Goal: Information Seeking & Learning: Learn about a topic

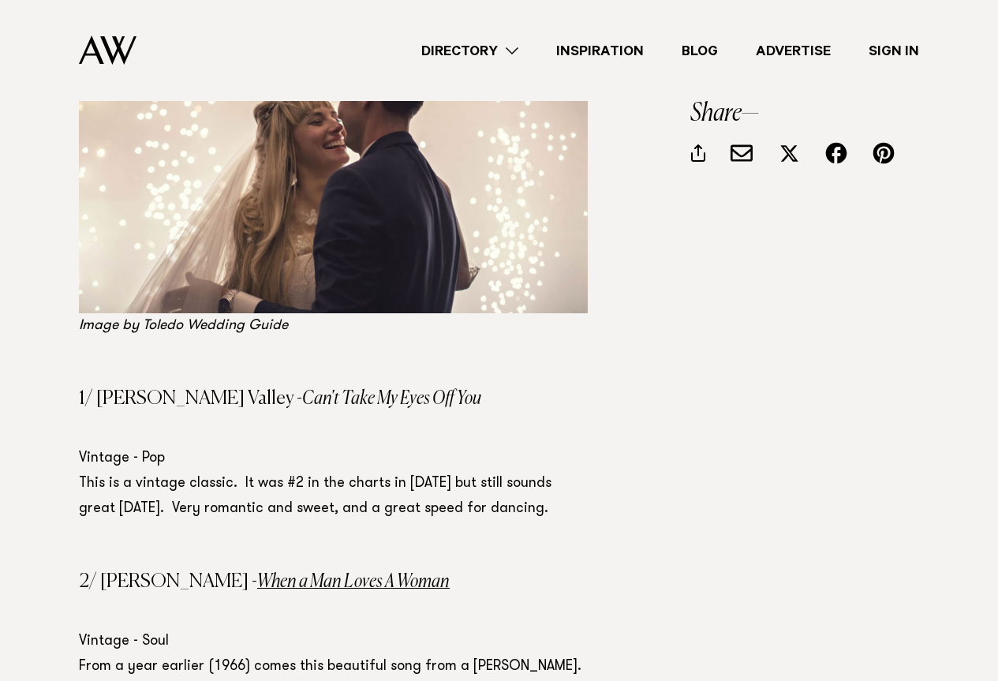
scroll to position [713, 0]
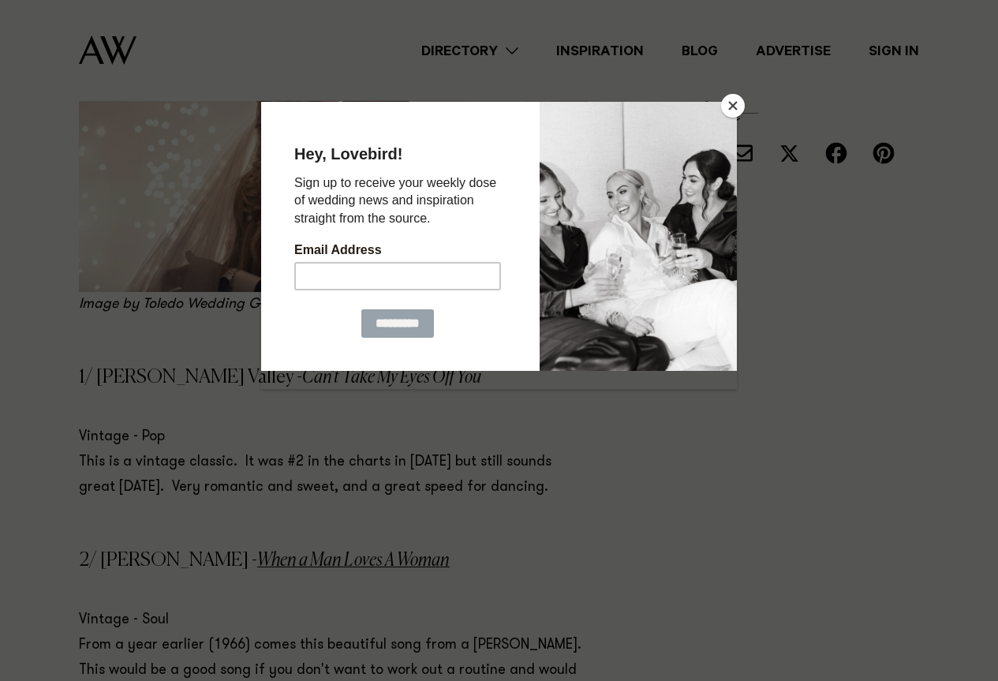
click at [732, 111] on button "Close" at bounding box center [733, 106] width 24 height 24
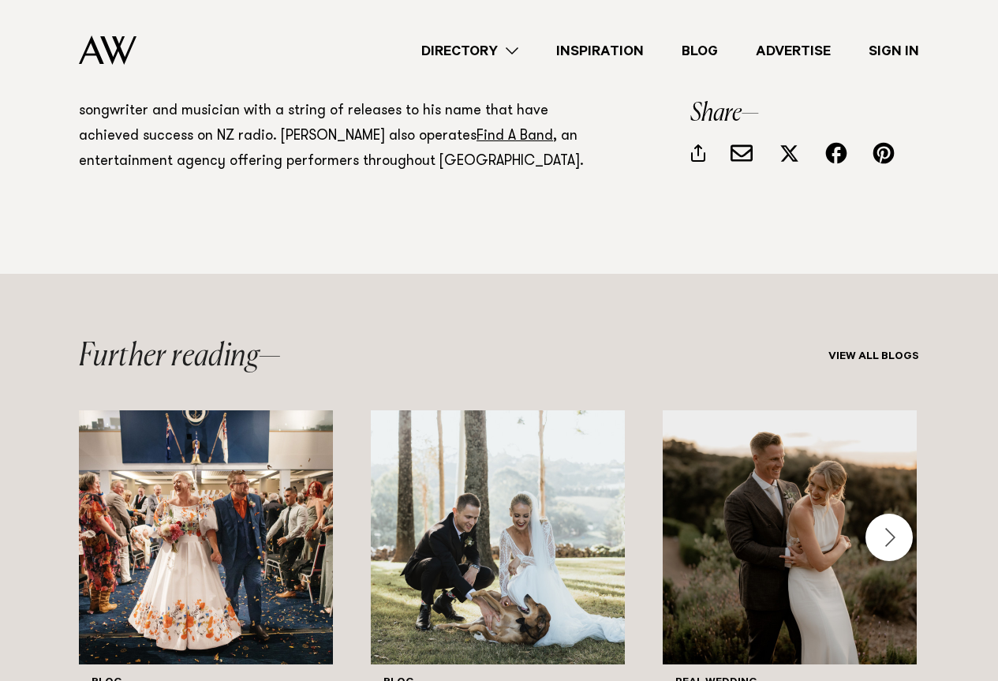
scroll to position [3396, 0]
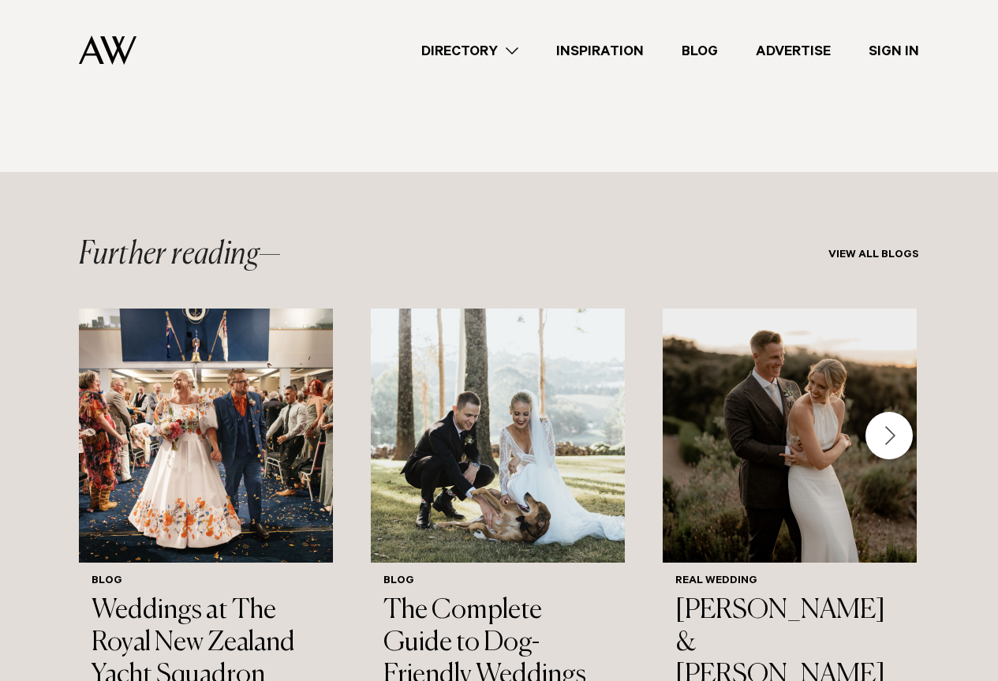
click at [894, 412] on div "Next slide" at bounding box center [889, 435] width 47 height 47
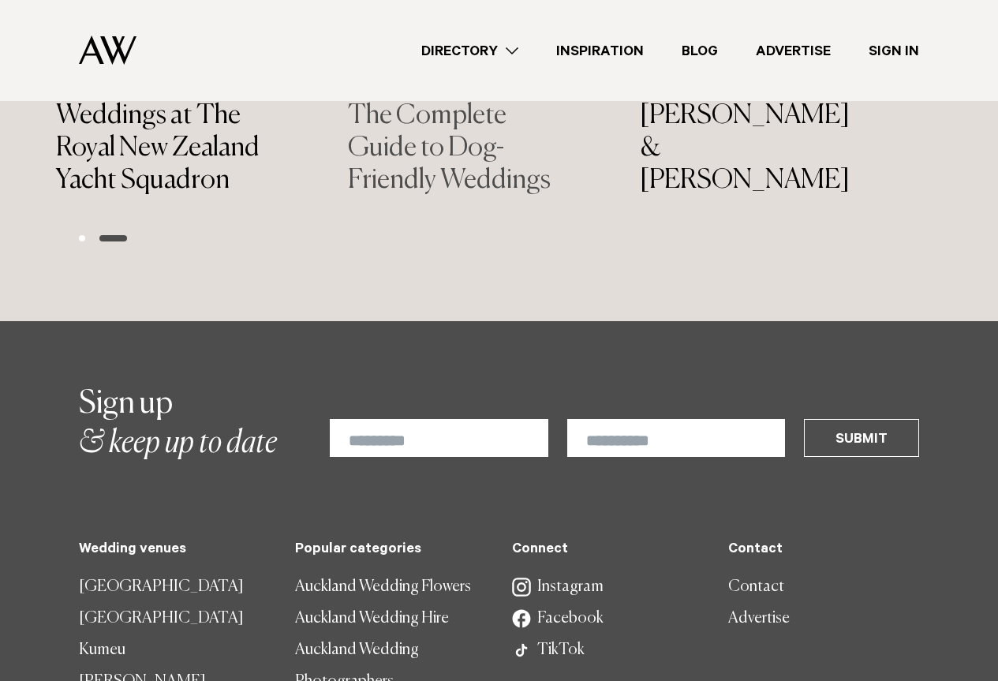
scroll to position [3948, 0]
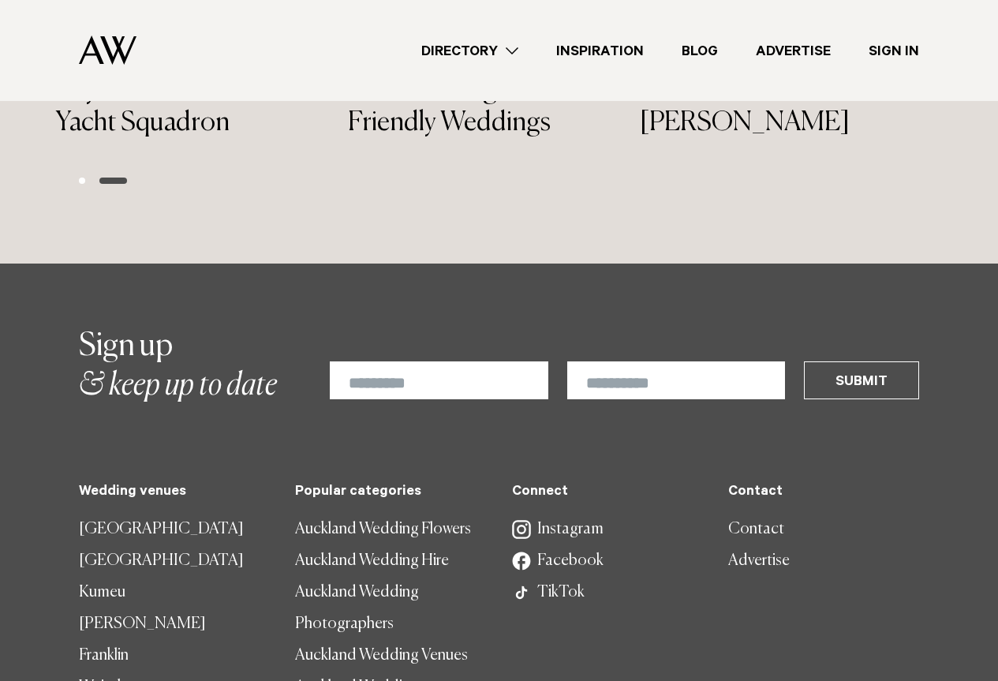
click at [614, 54] on link "Inspiration" at bounding box center [599, 50] width 125 height 21
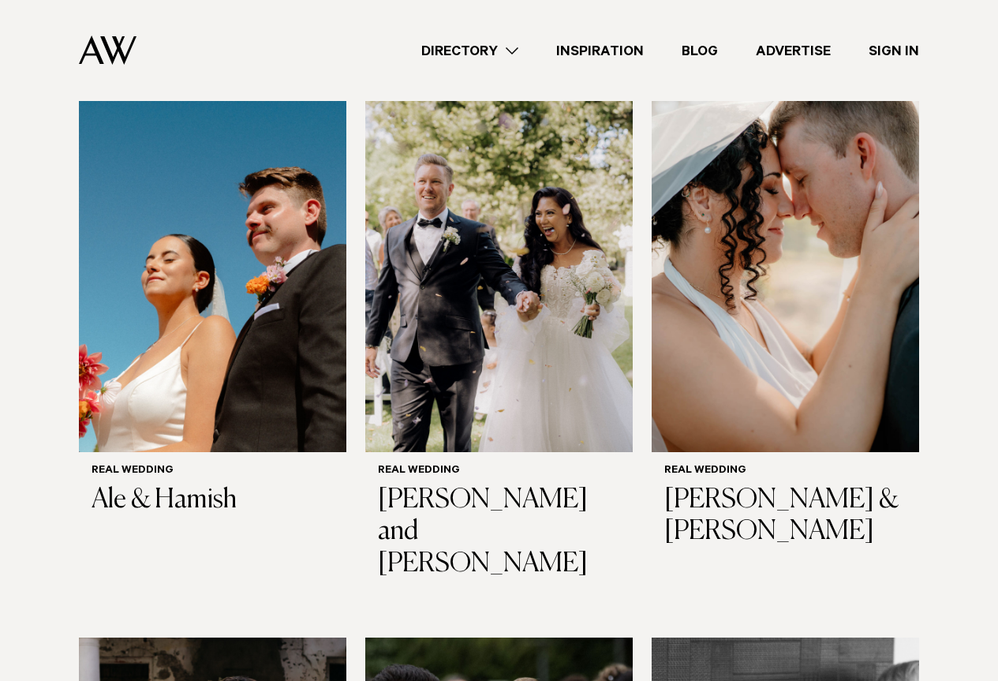
scroll to position [394, 0]
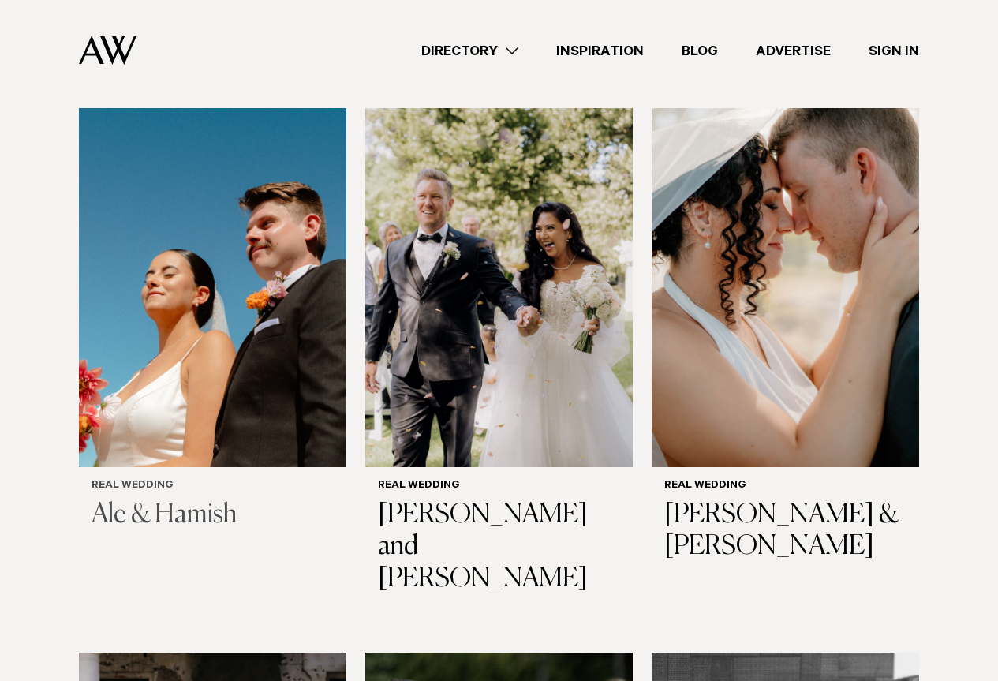
click at [211, 409] on img at bounding box center [212, 287] width 267 height 359
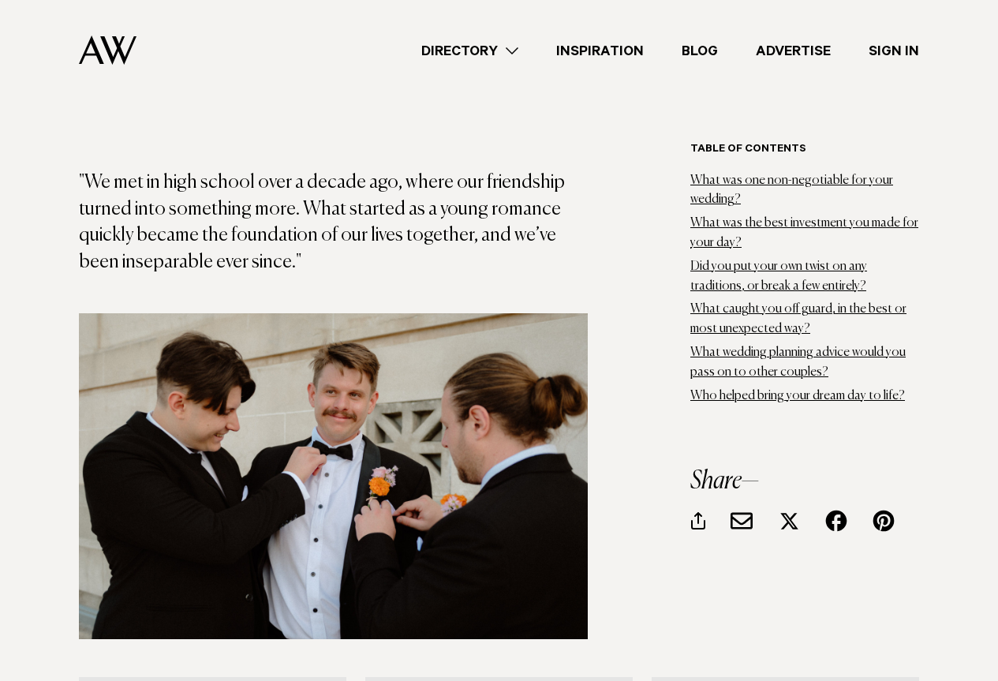
scroll to position [947, 0]
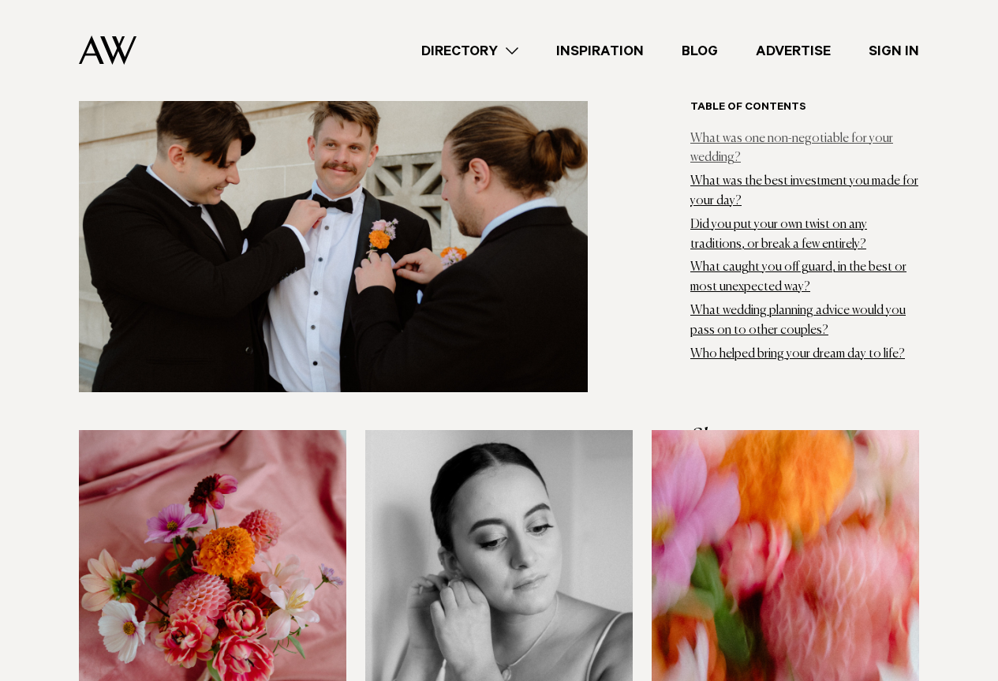
click at [705, 159] on link "What was one non-negotiable for your wedding?" at bounding box center [791, 148] width 203 height 32
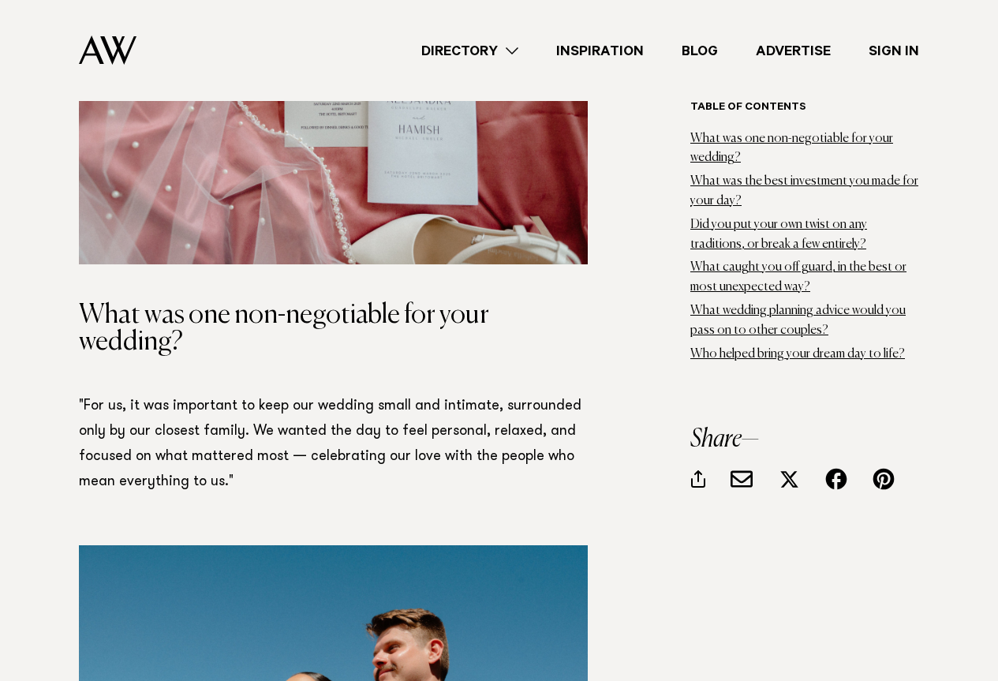
scroll to position [3027, 0]
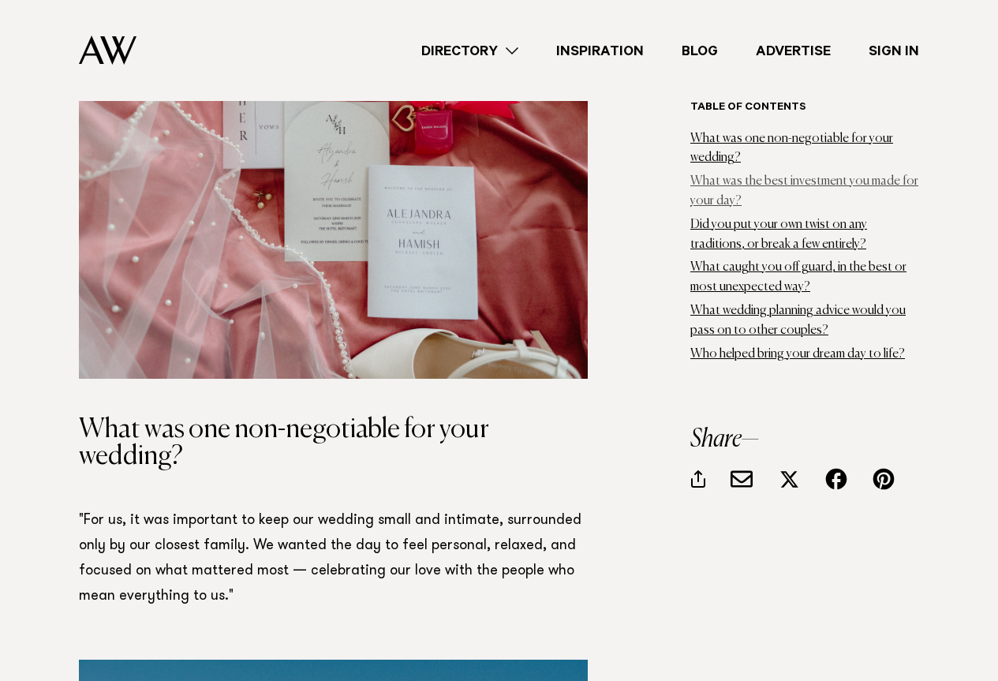
click at [714, 187] on link "What was the best investment you made for your day?" at bounding box center [804, 191] width 228 height 32
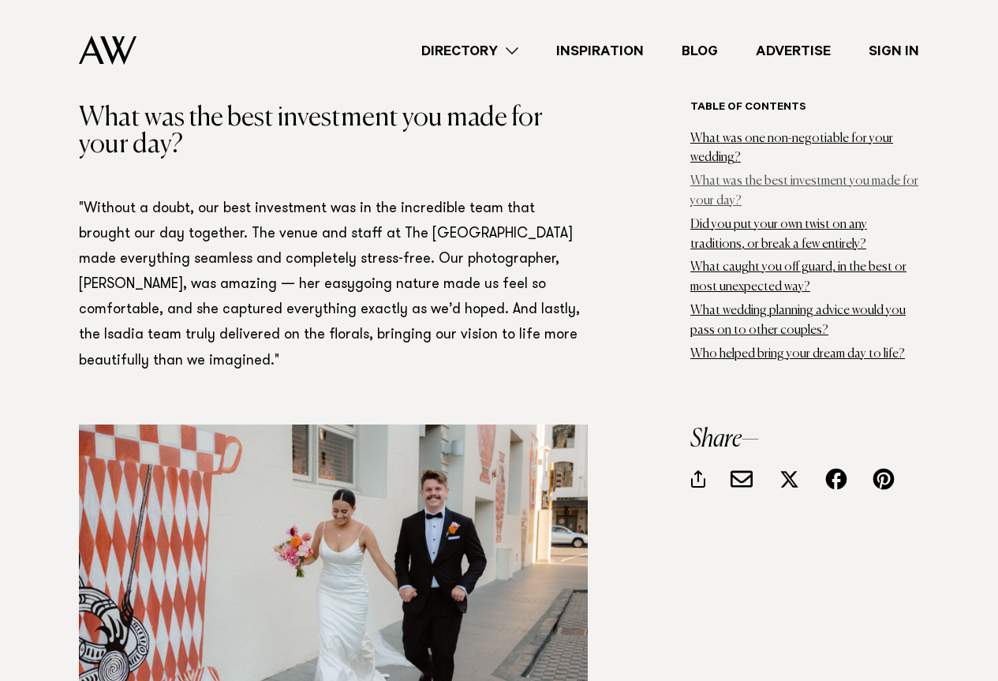
scroll to position [5068, 0]
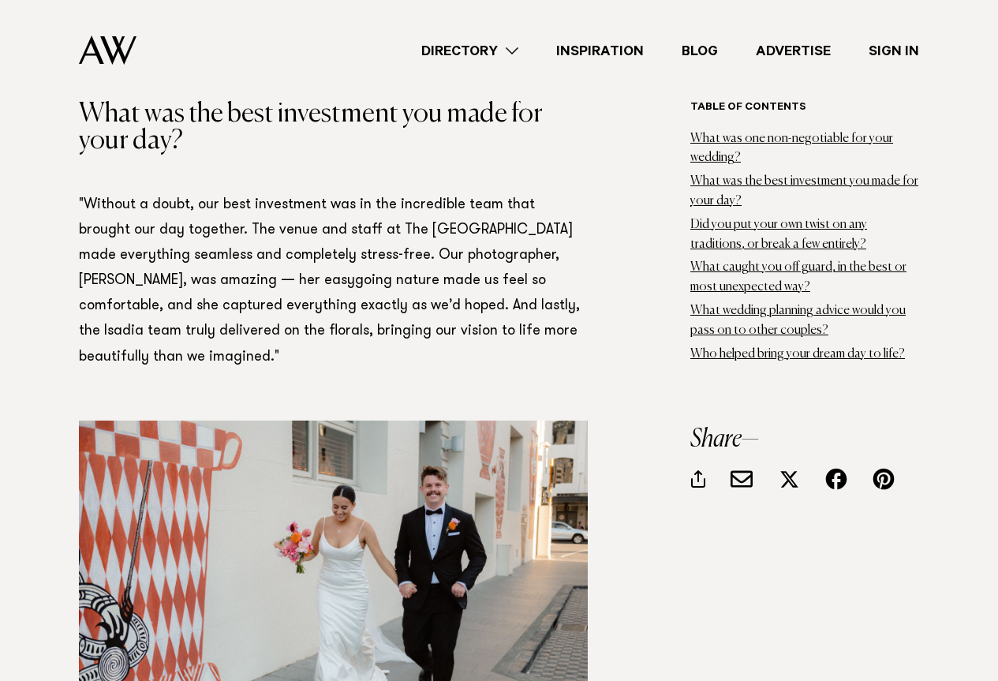
click at [736, 237] on li "Did you put your own twist on any traditions, or break a few entirely?" at bounding box center [804, 234] width 229 height 39
click at [733, 226] on link "Did you put your own twist on any traditions, or break a few entirely?" at bounding box center [778, 234] width 177 height 32
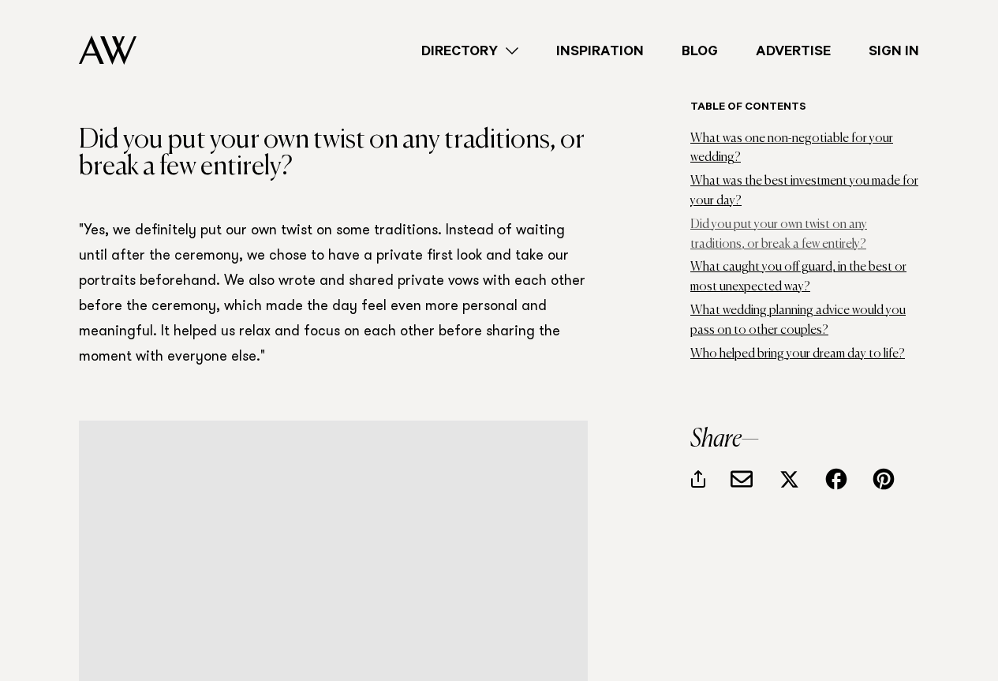
scroll to position [6897, 0]
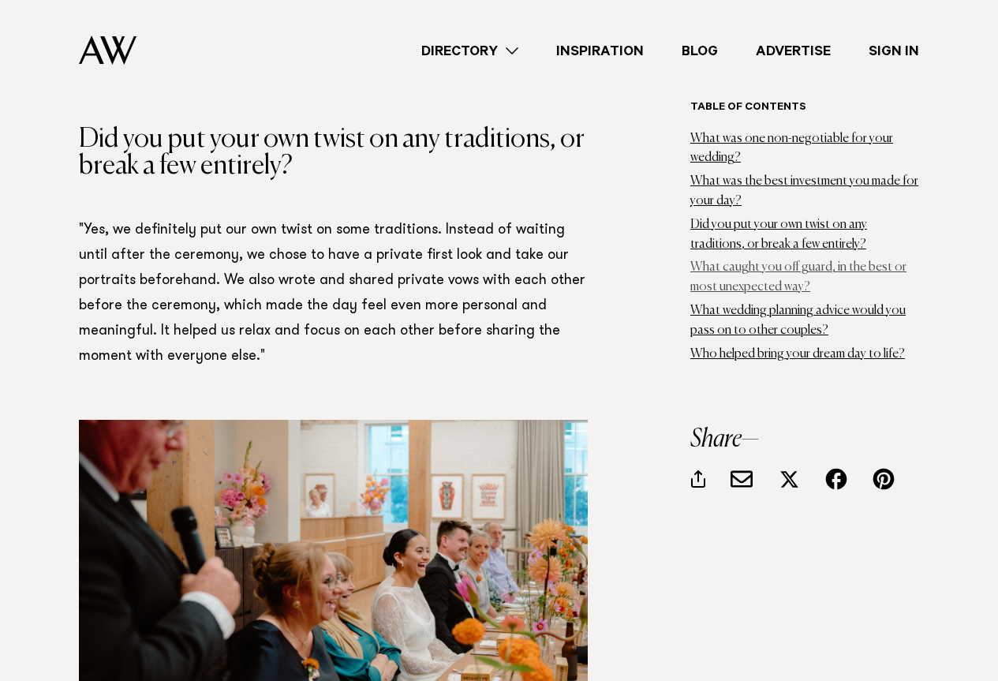
click at [735, 267] on link "What caught you off guard, in the best or most unexpected way?" at bounding box center [798, 277] width 216 height 32
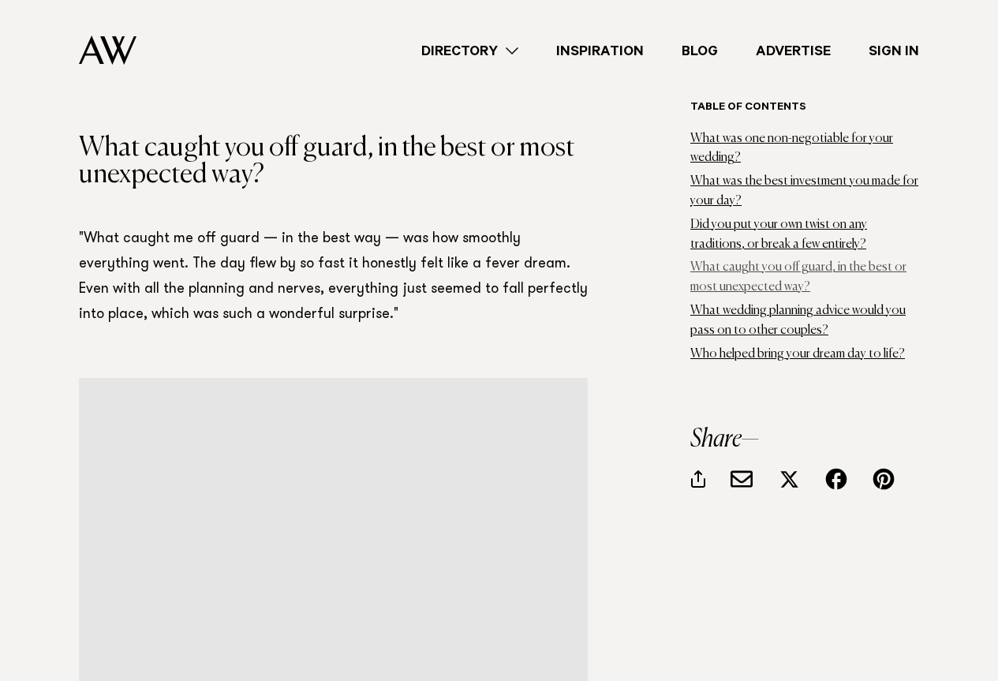
scroll to position [9244, 0]
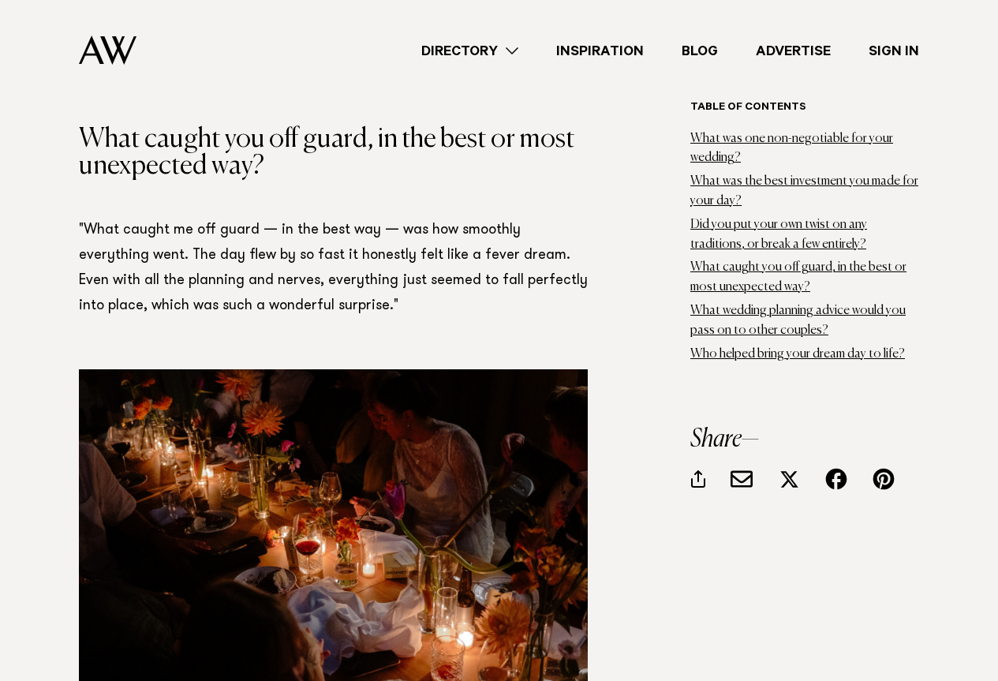
click at [740, 318] on li "What wedding planning advice would you pass on to other couples?" at bounding box center [804, 320] width 229 height 39
click at [740, 311] on link "What wedding planning advice would you pass on to other couples?" at bounding box center [797, 321] width 215 height 32
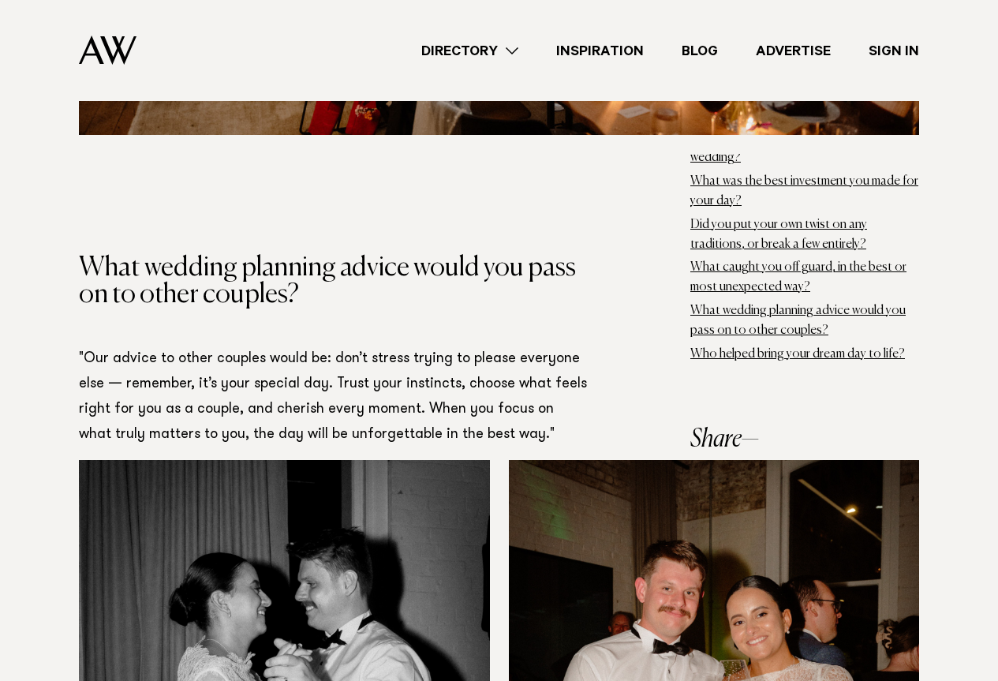
scroll to position [10920, 0]
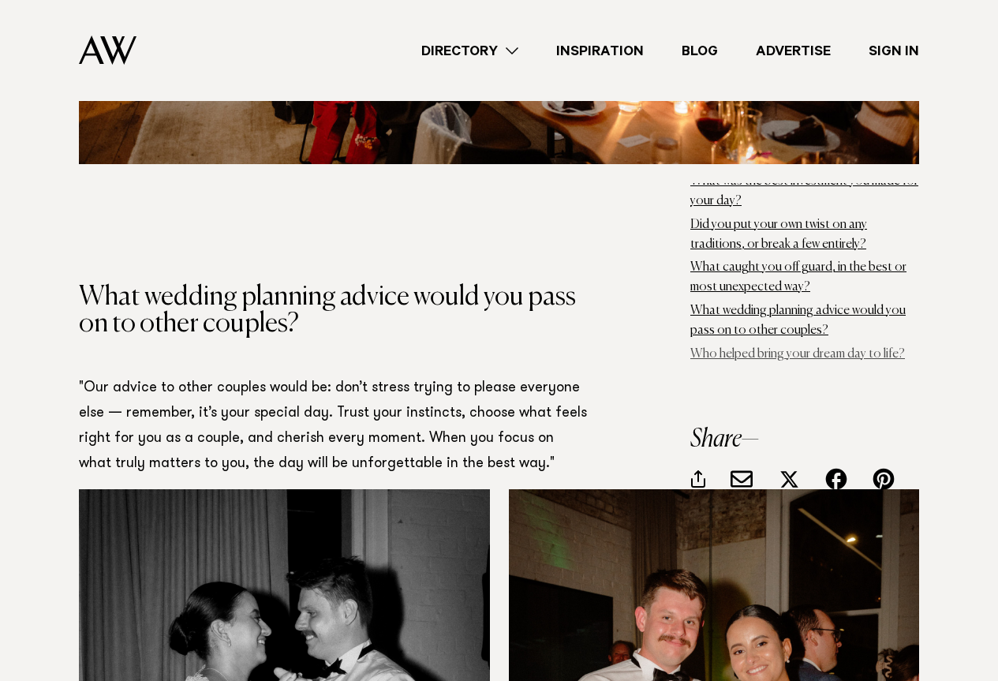
click at [727, 356] on link "Who helped bring your dream day to life?" at bounding box center [797, 353] width 215 height 13
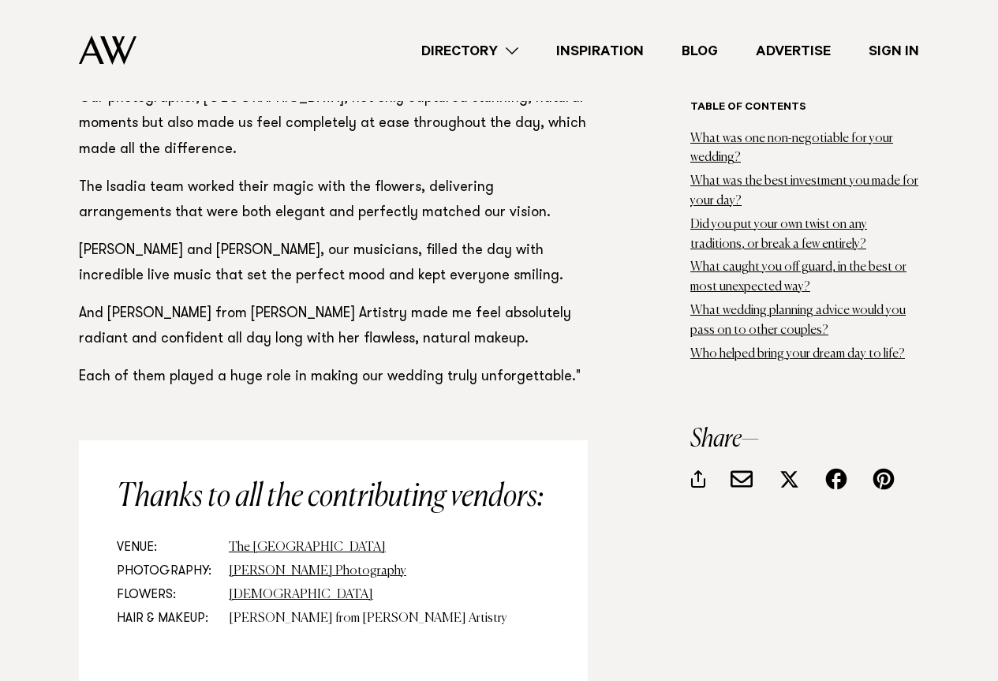
scroll to position [13045, 0]
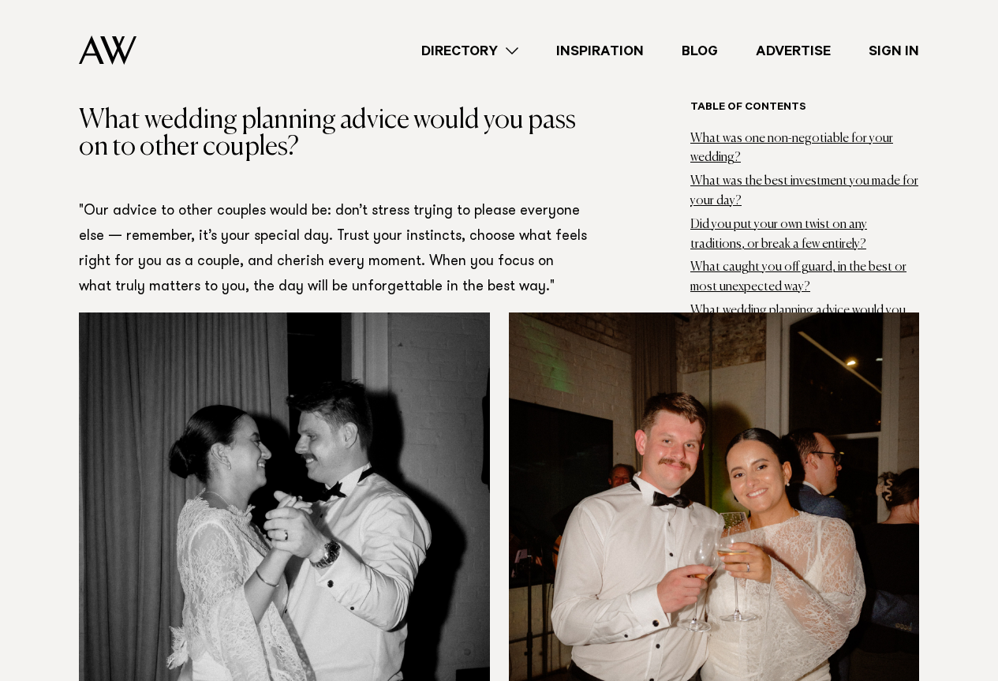
scroll to position [11078, 0]
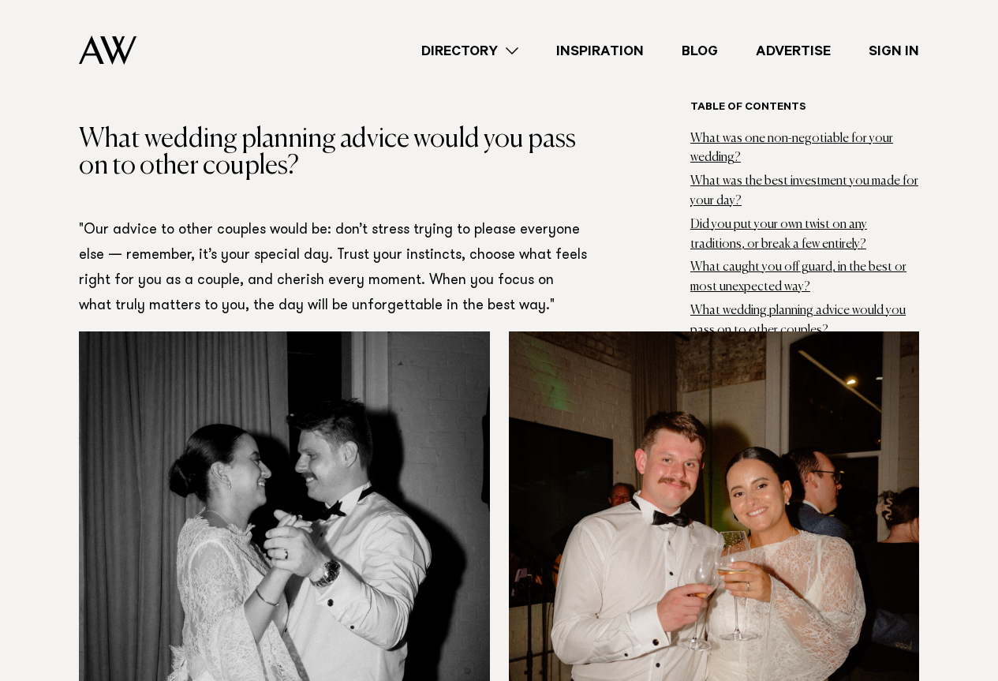
click at [570, 49] on link "Inspiration" at bounding box center [599, 50] width 125 height 21
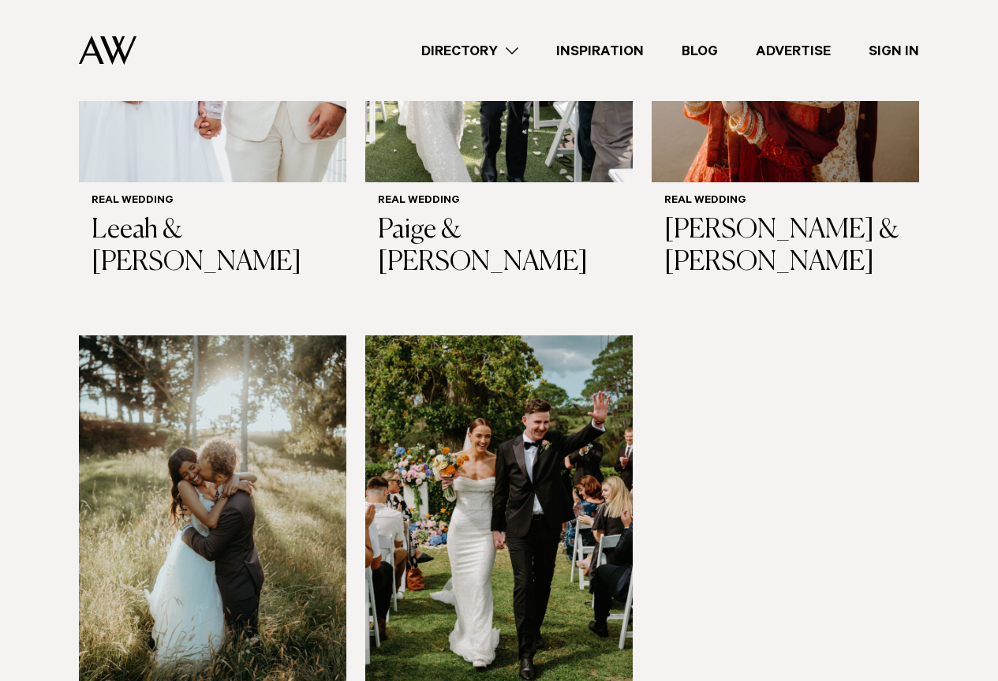
scroll to position [1815, 0]
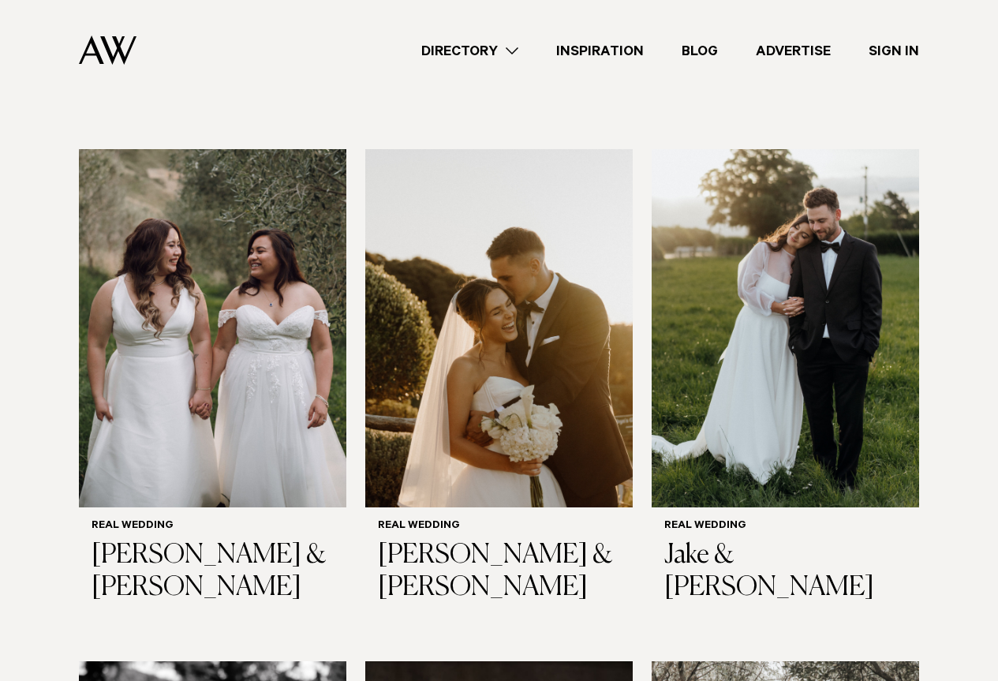
scroll to position [2919, 0]
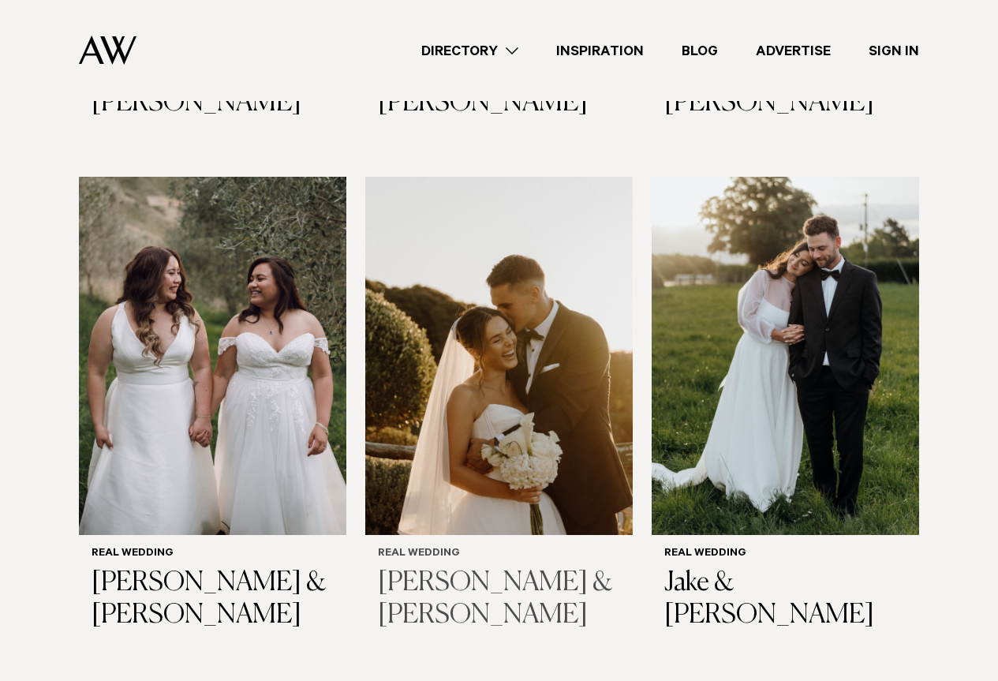
click at [504, 567] on h3 "Emily & Adam" at bounding box center [499, 599] width 242 height 65
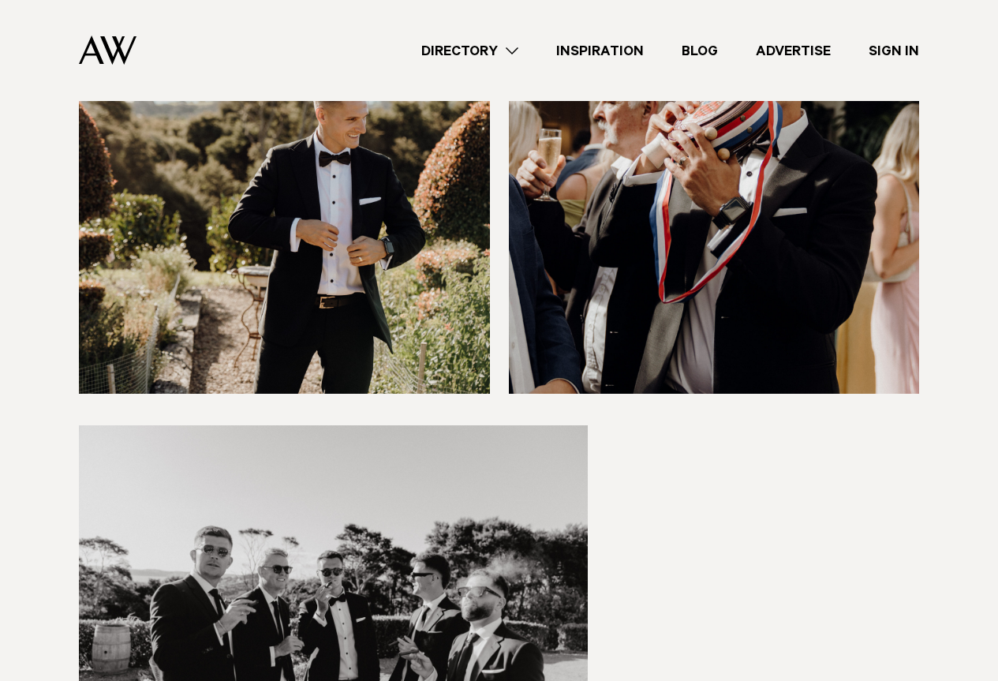
scroll to position [10651, 0]
